Goal: Transaction & Acquisition: Purchase product/service

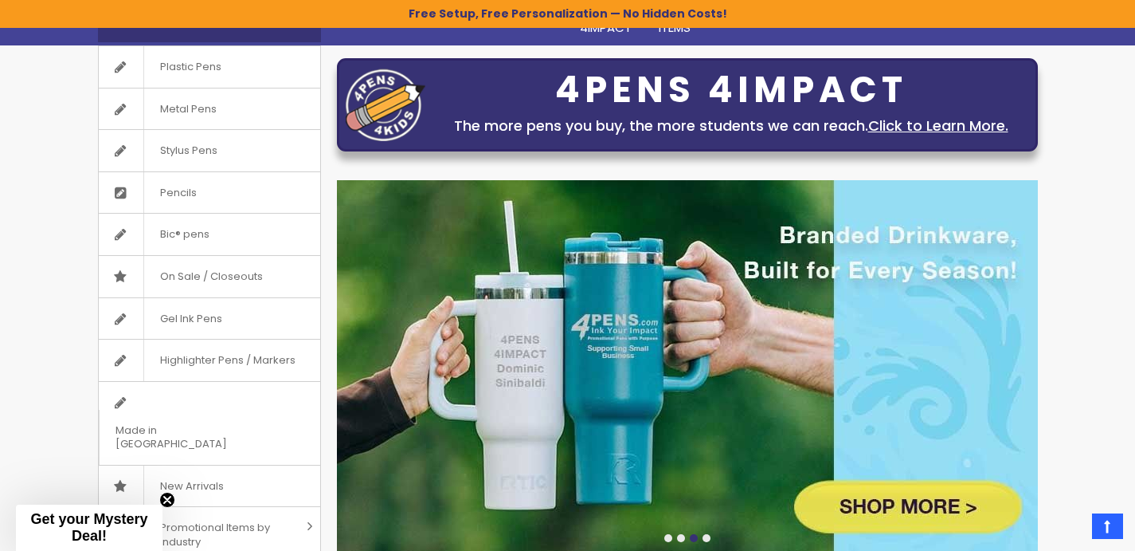
scroll to position [182, 0]
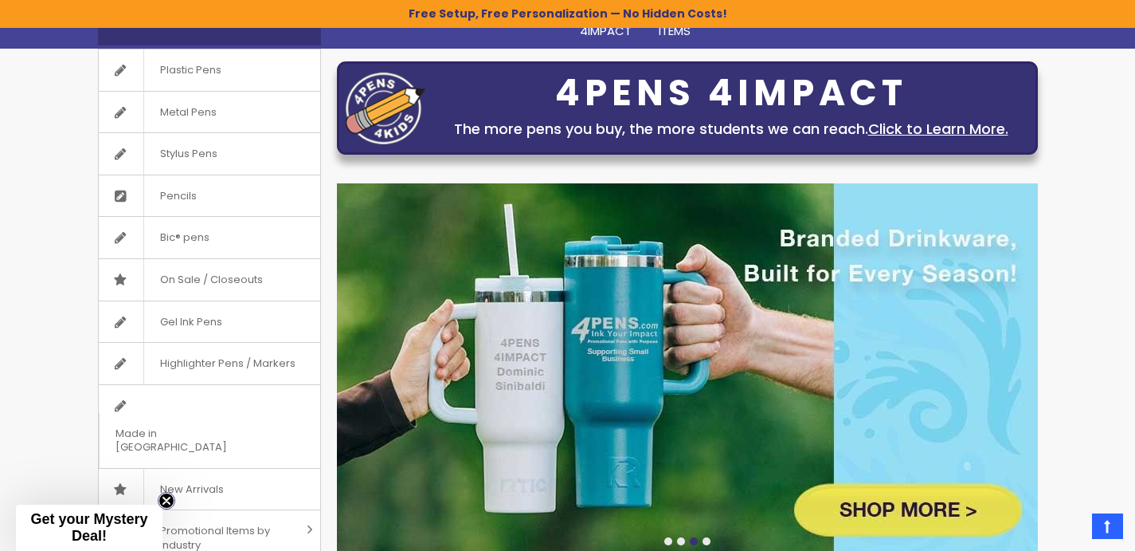
click at [167, 501] on icon "Close teaser" at bounding box center [166, 500] width 6 height 6
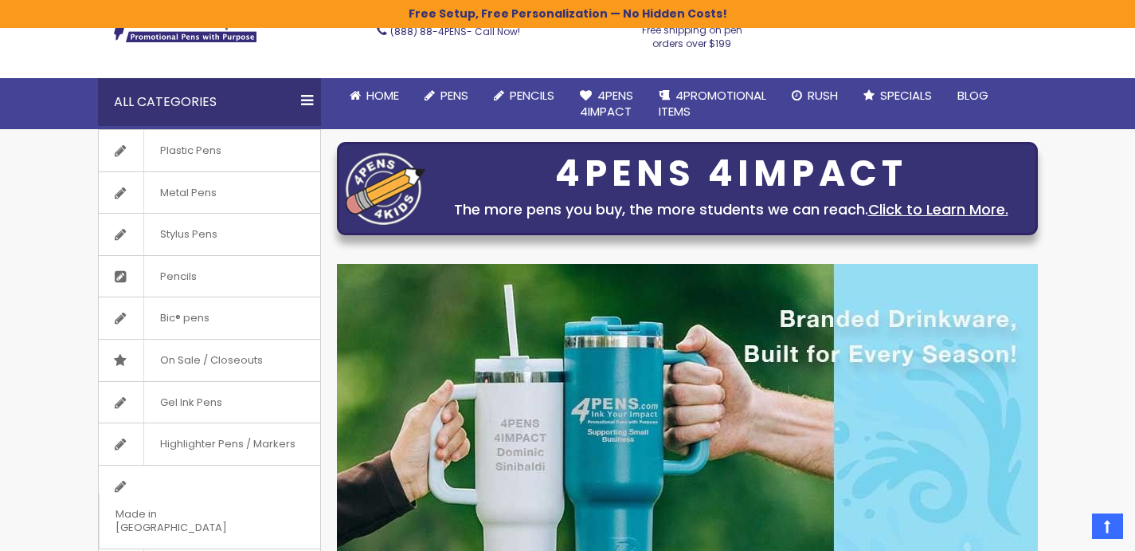
scroll to position [33, 0]
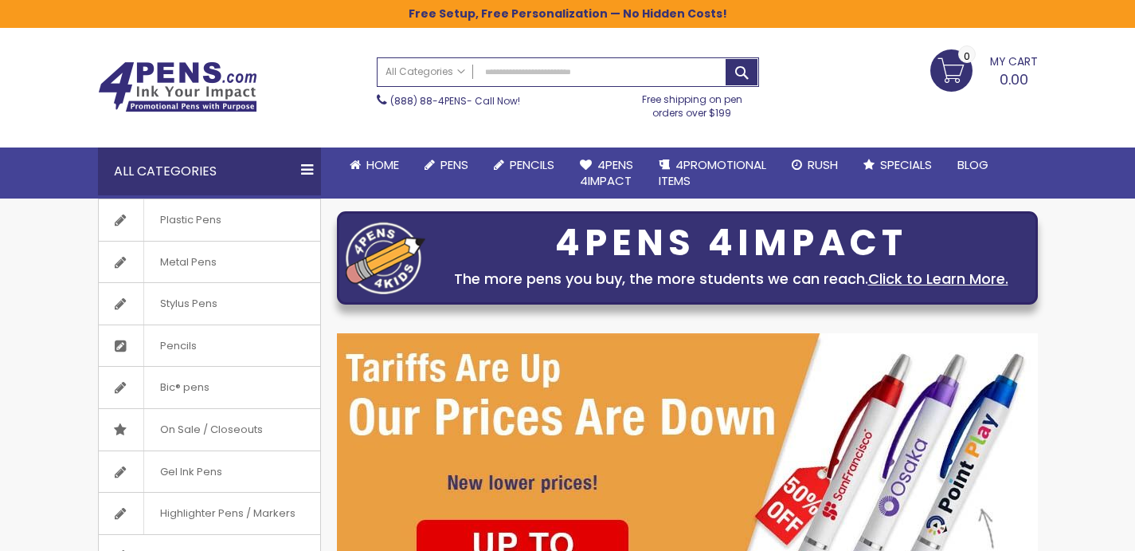
click at [963, 69] on link "My Cart 0.00 0" at bounding box center [985, 69] width 108 height 40
click at [1021, 103] on button "Close" at bounding box center [1022, 105] width 32 height 32
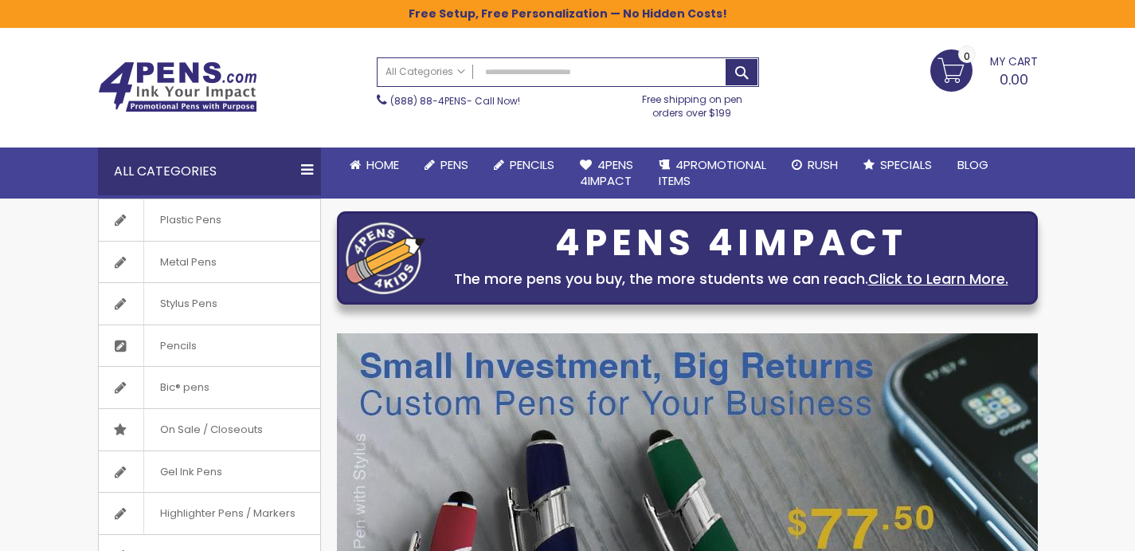
scroll to position [0, 0]
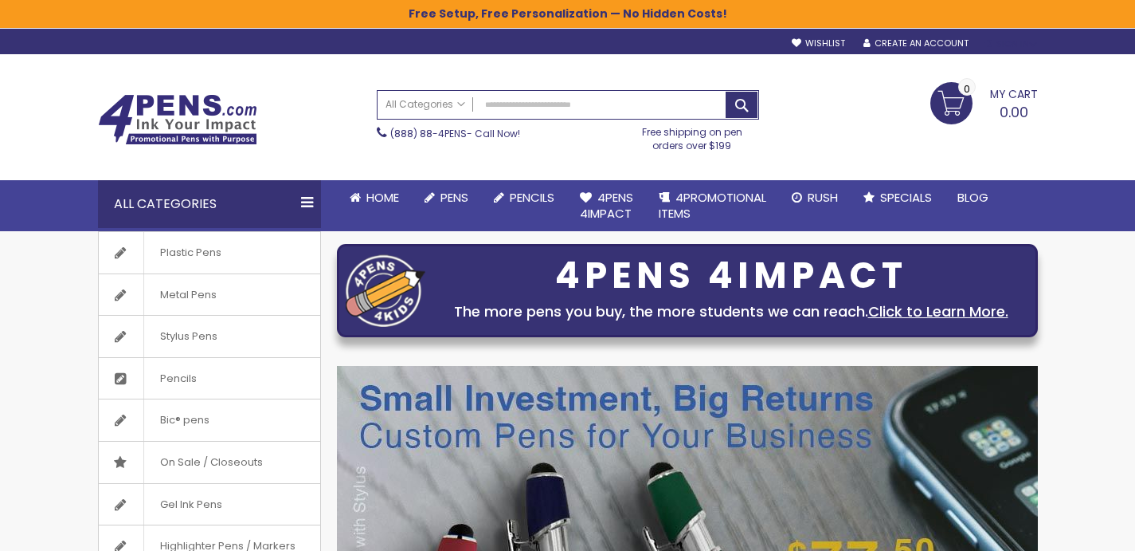
click at [1011, 48] on div "Sign In" at bounding box center [1011, 44] width 53 height 12
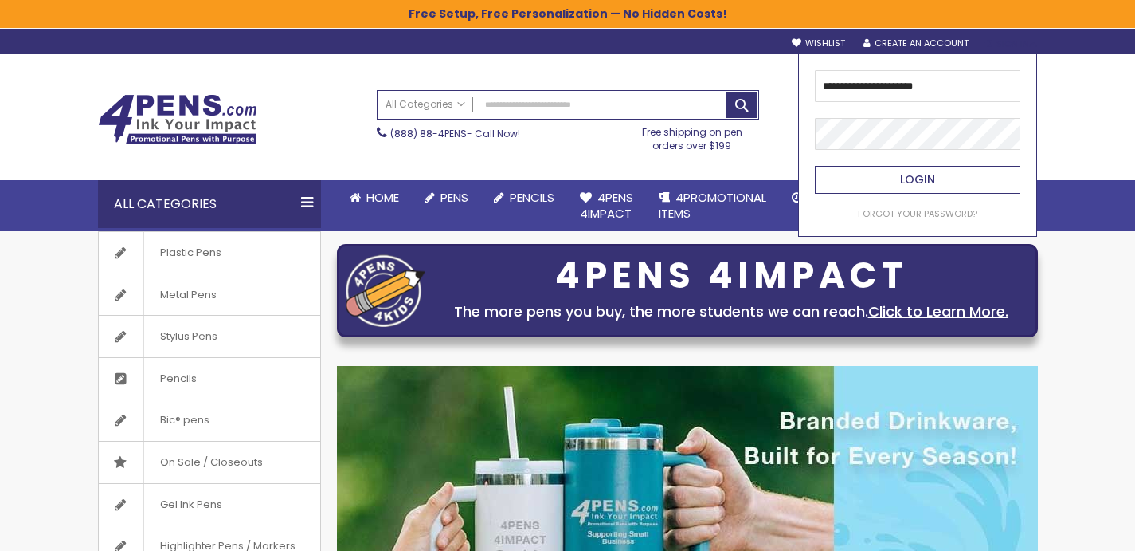
click at [885, 181] on button "Login" at bounding box center [918, 180] width 206 height 28
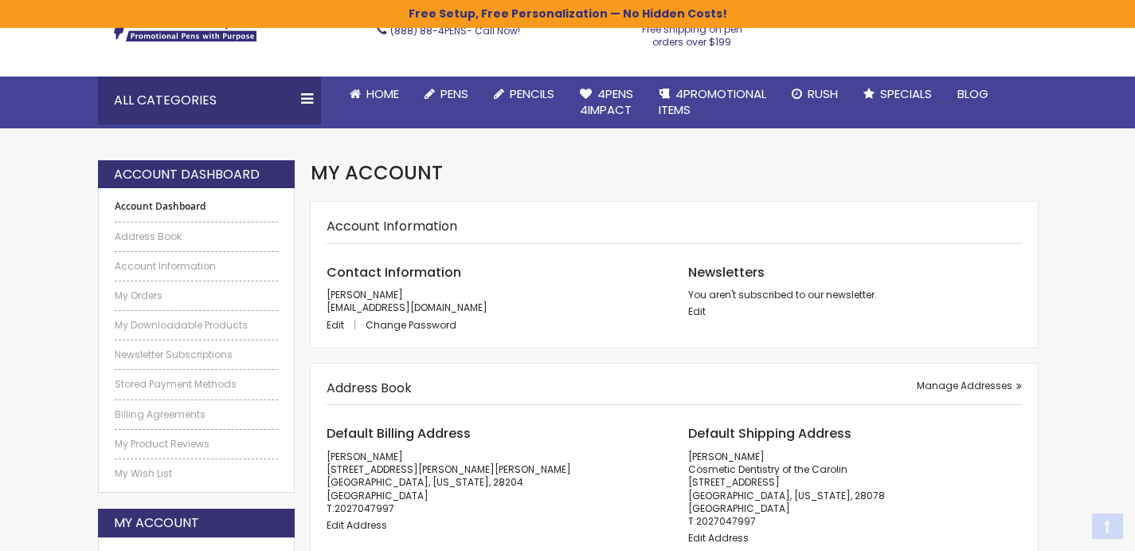
scroll to position [121, 0]
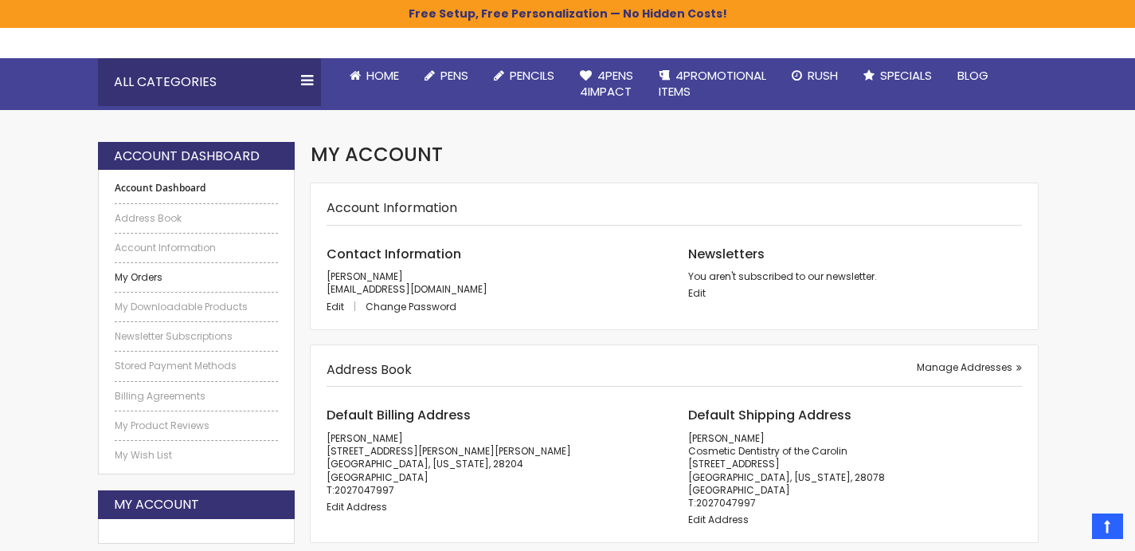
click at [178, 284] on link "My Orders" at bounding box center [197, 277] width 164 height 13
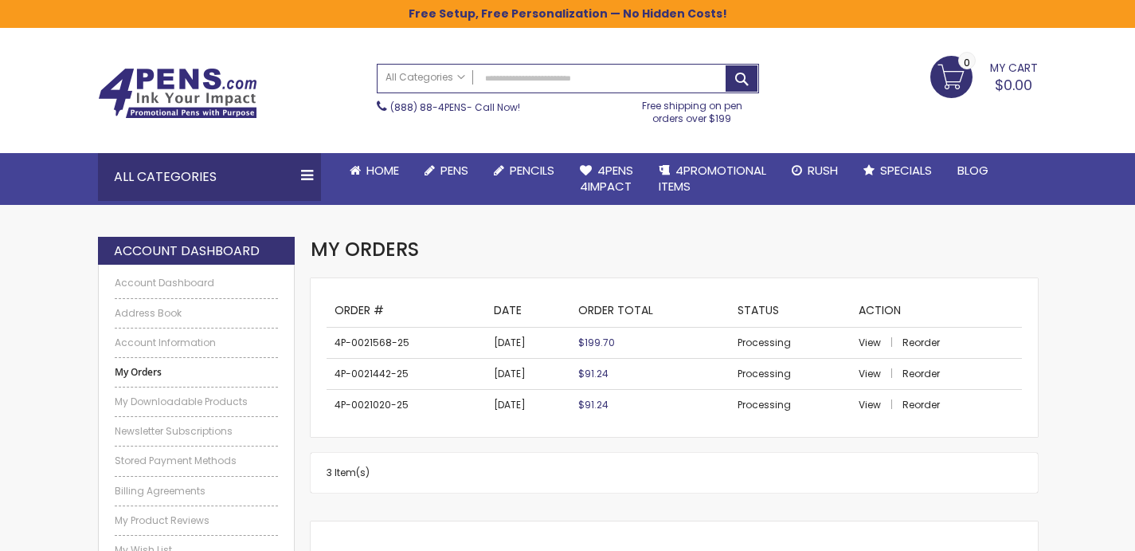
scroll to position [29, 0]
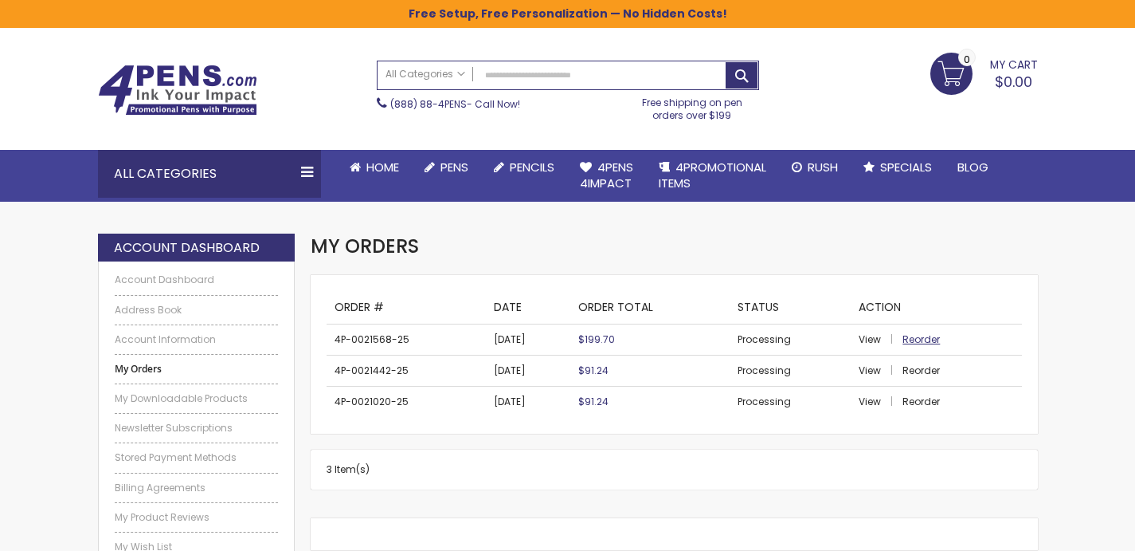
click at [928, 338] on span "Reorder" at bounding box center [921, 339] width 37 height 14
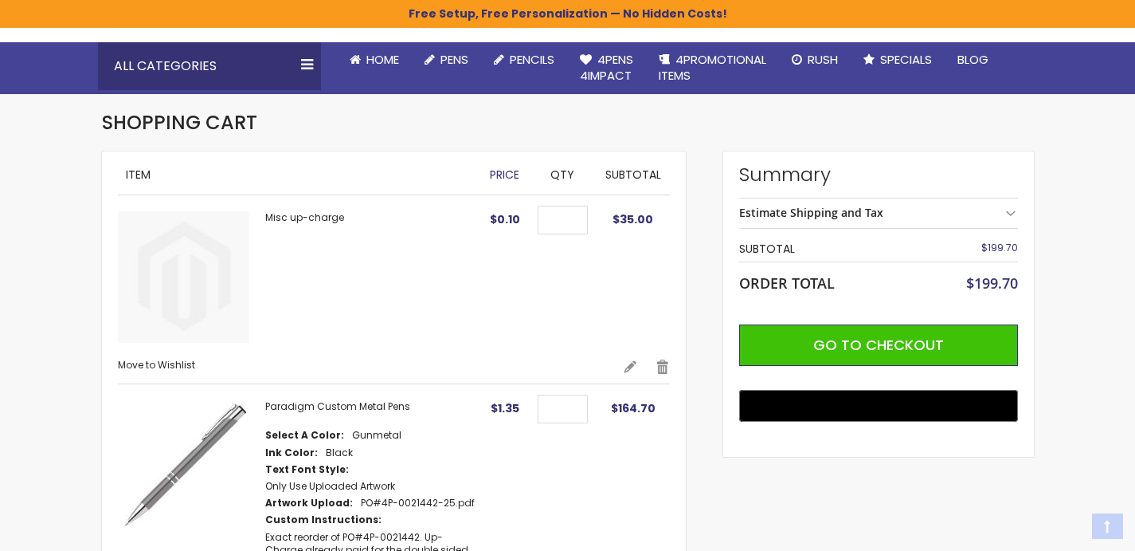
scroll to position [138, 0]
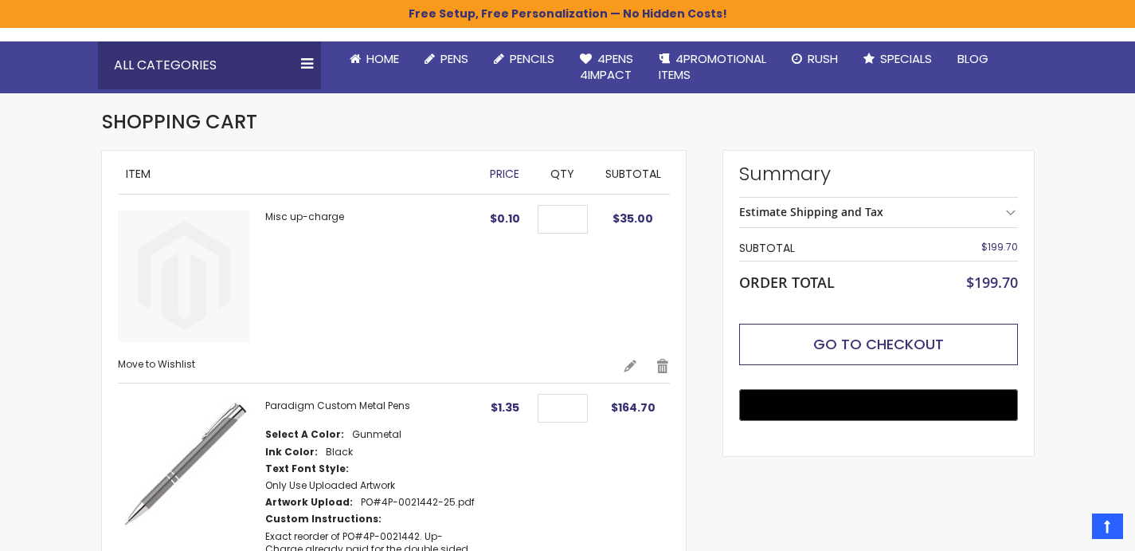
click at [855, 347] on span "Go to Checkout" at bounding box center [879, 344] width 131 height 20
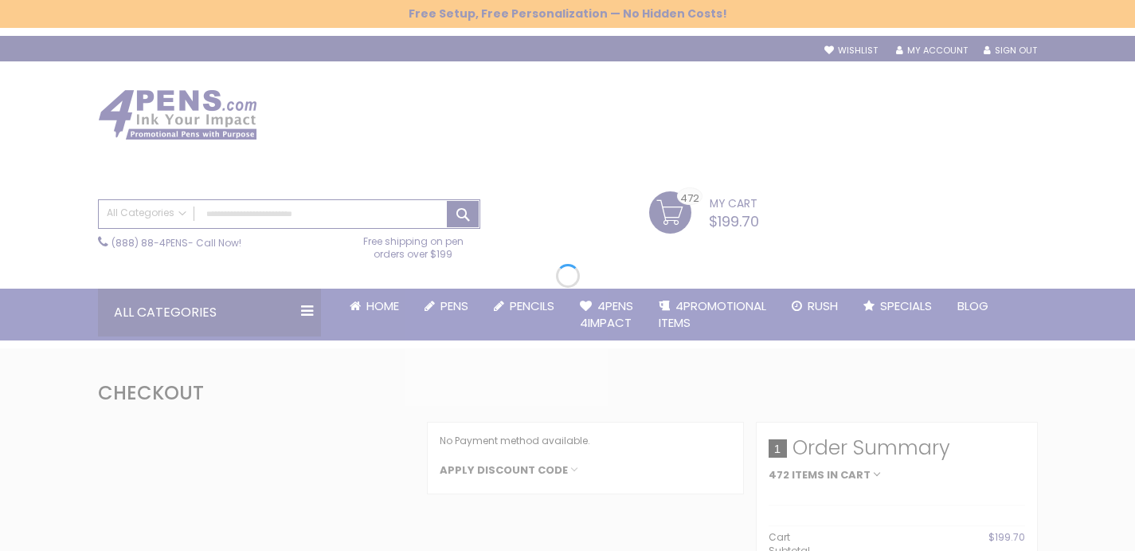
select select "*"
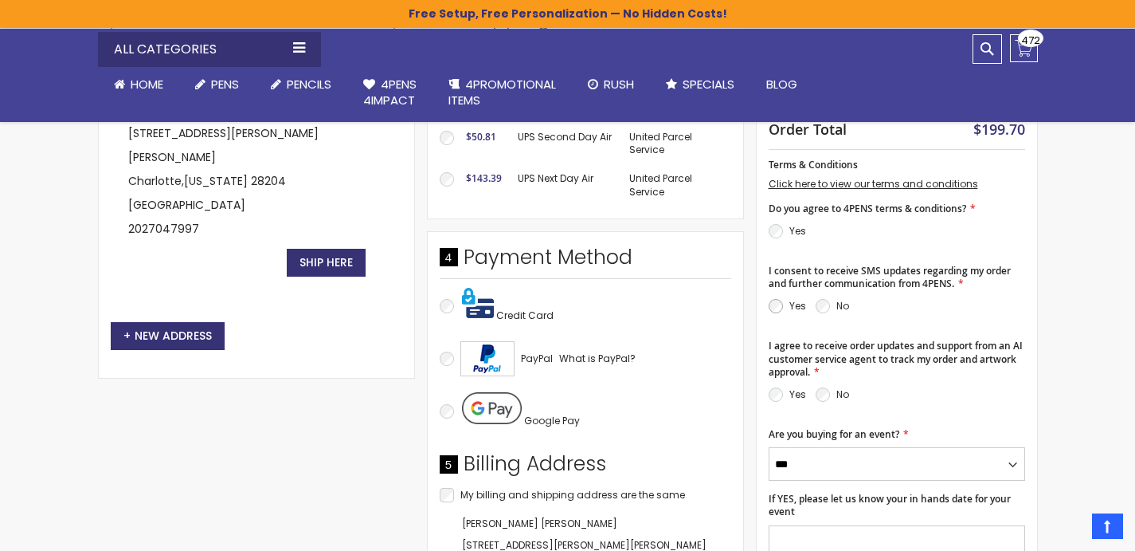
scroll to position [614, 0]
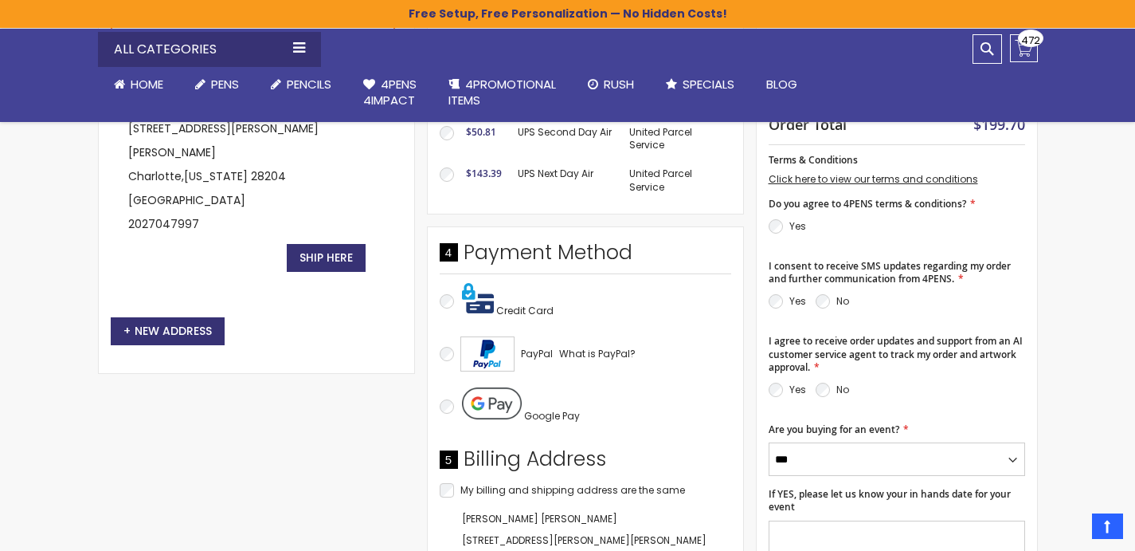
click at [783, 389] on p "Yes" at bounding box center [787, 389] width 37 height 19
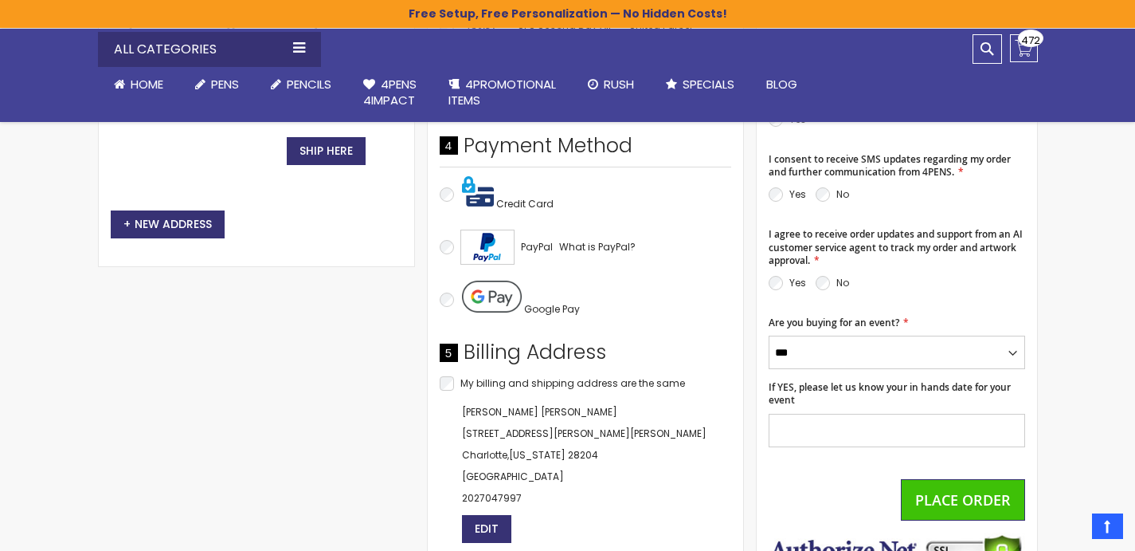
scroll to position [735, 0]
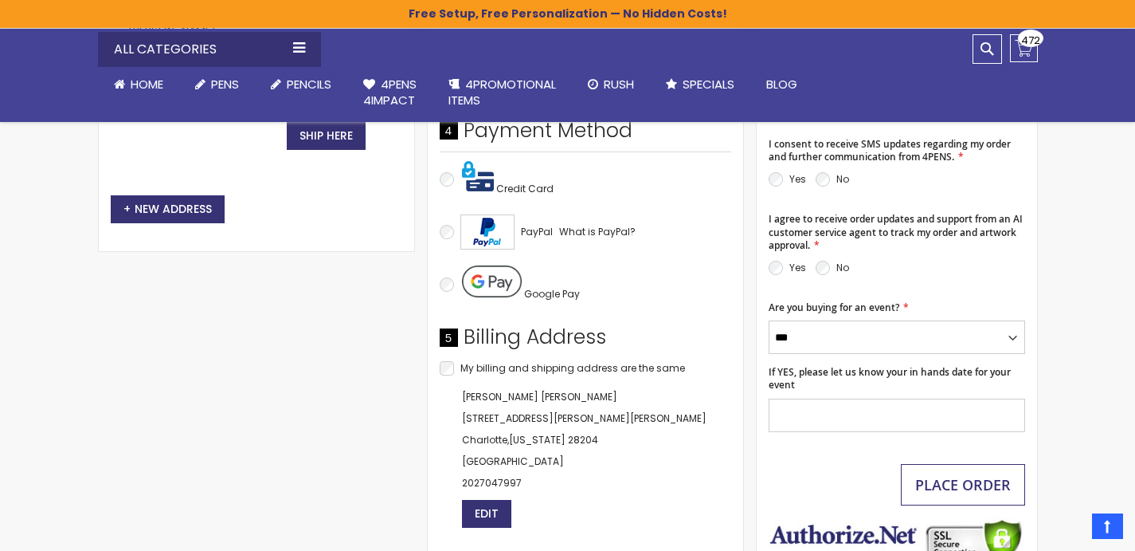
click at [938, 492] on span "Place Order" at bounding box center [964, 484] width 96 height 19
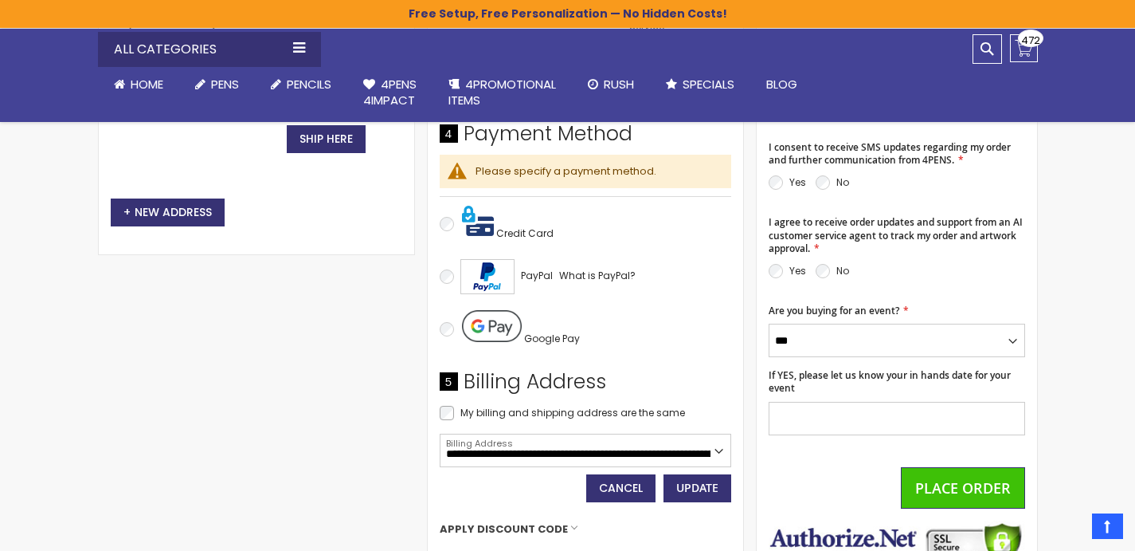
scroll to position [726, 0]
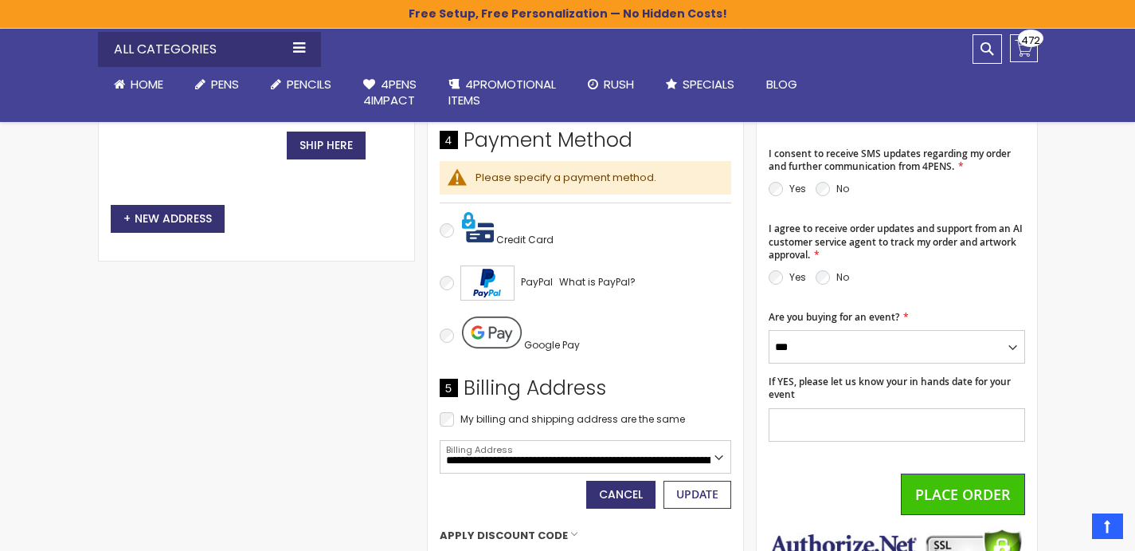
click at [700, 498] on span "Update" at bounding box center [698, 493] width 42 height 15
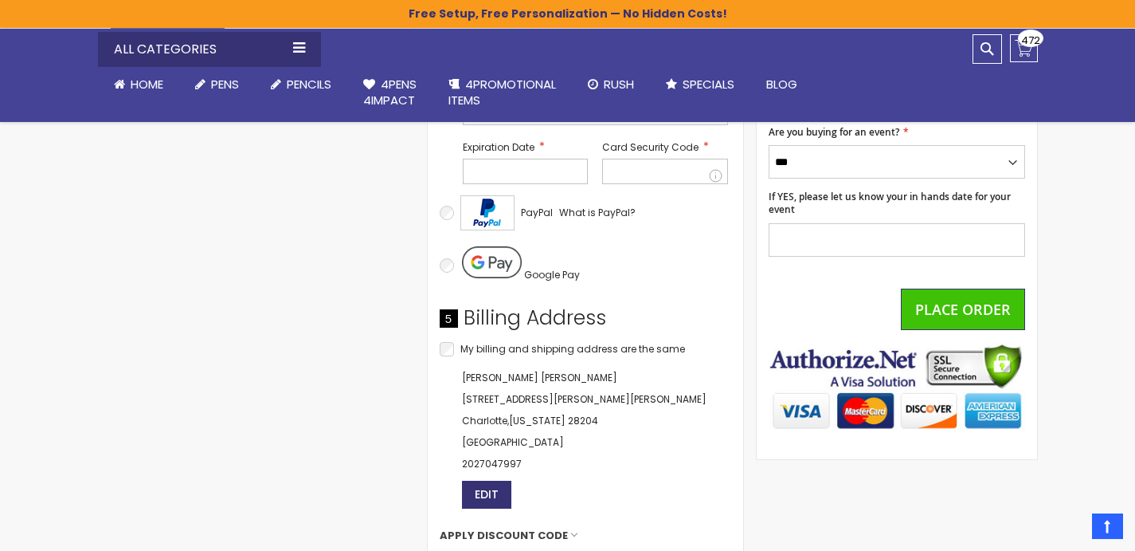
scroll to position [875, 0]
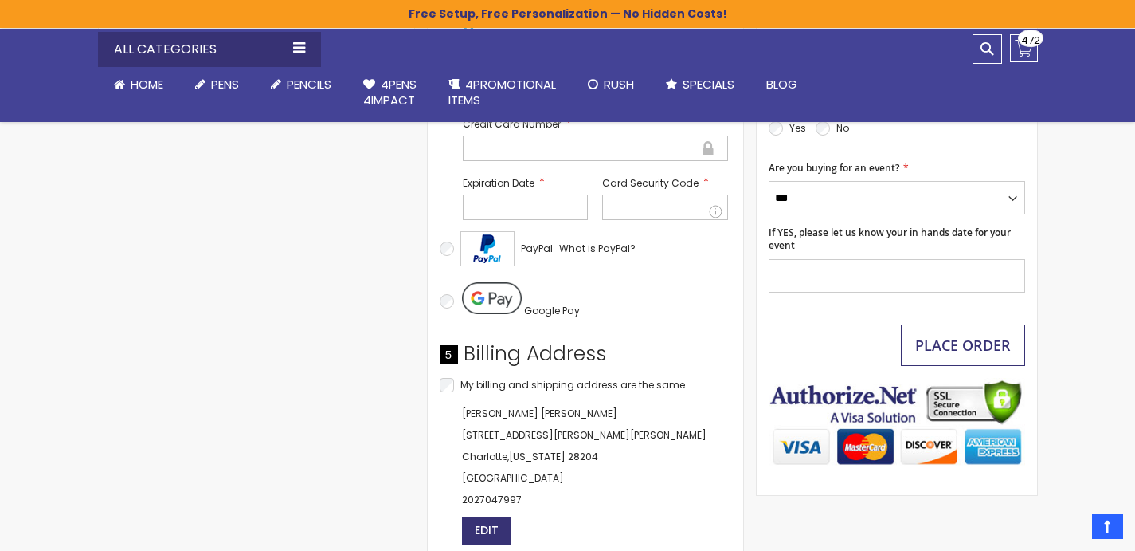
click at [992, 350] on span "Place Order" at bounding box center [964, 344] width 96 height 19
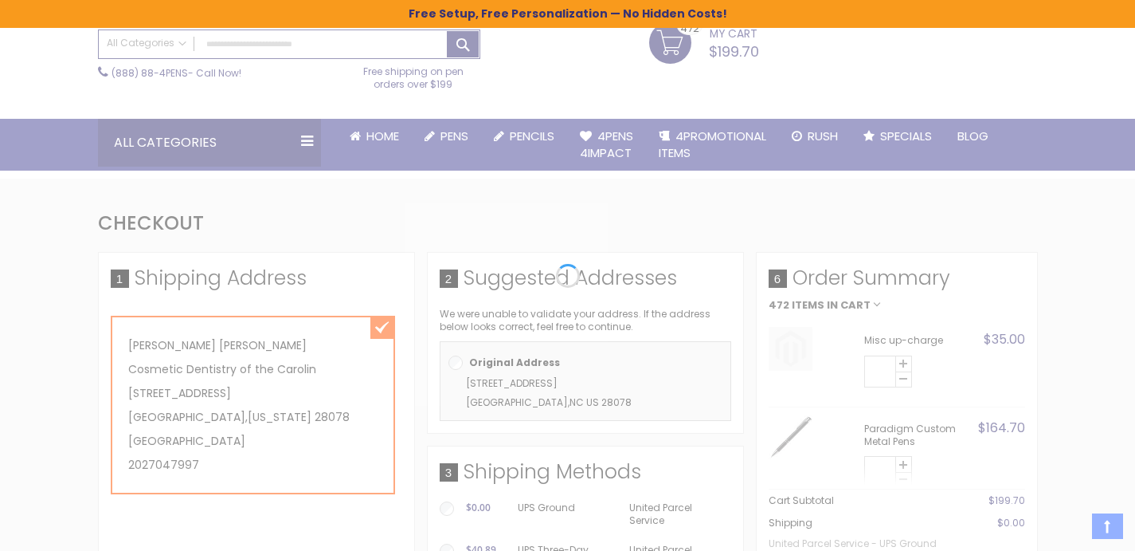
scroll to position [169, 0]
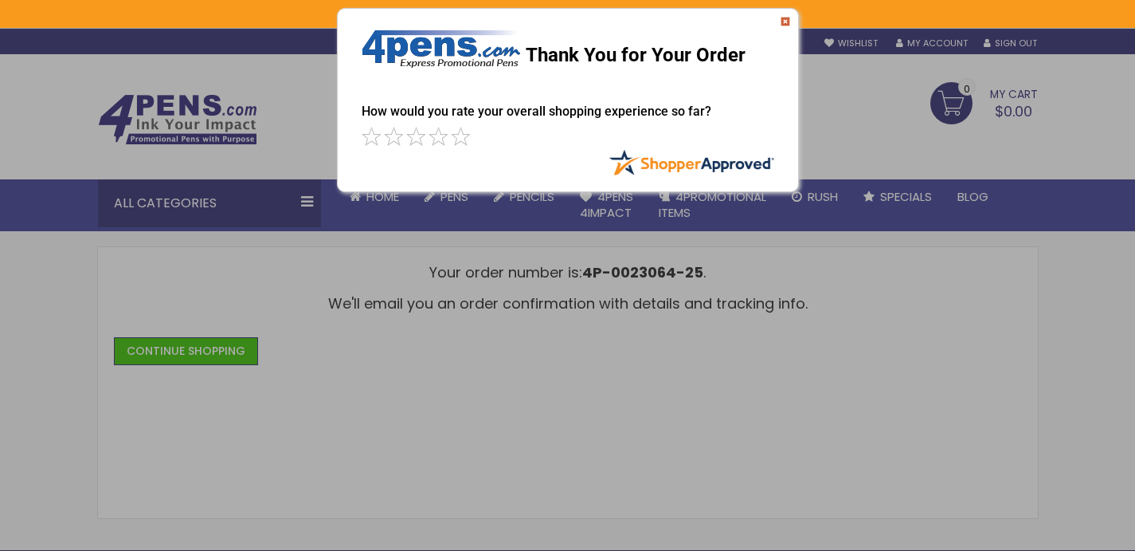
click at [787, 19] on img at bounding box center [786, 22] width 10 height 10
